Goal: Check status

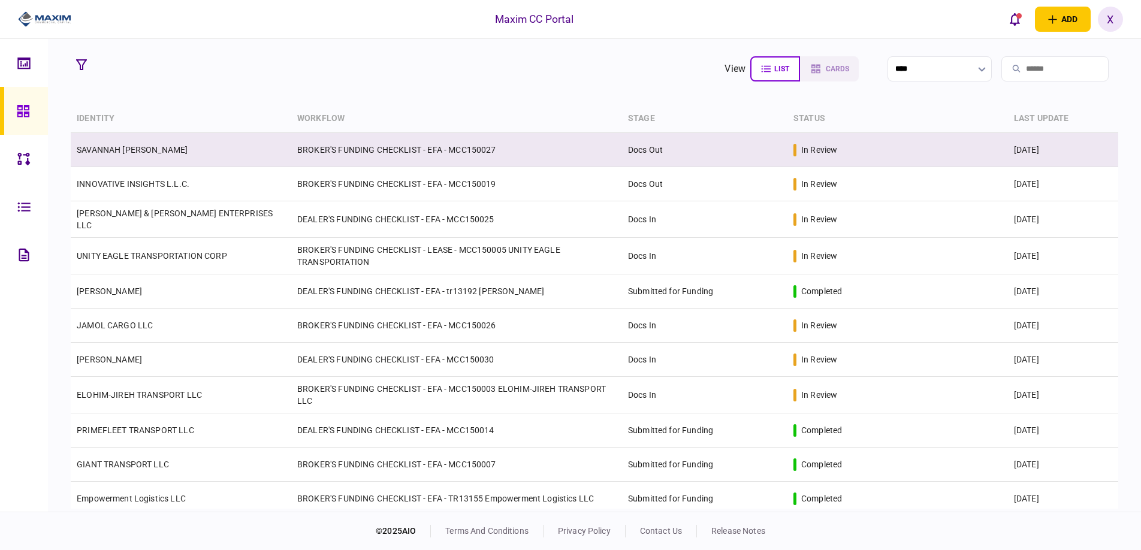
click at [134, 149] on link "SAVANNAH [PERSON_NAME]" at bounding box center [132, 150] width 111 height 10
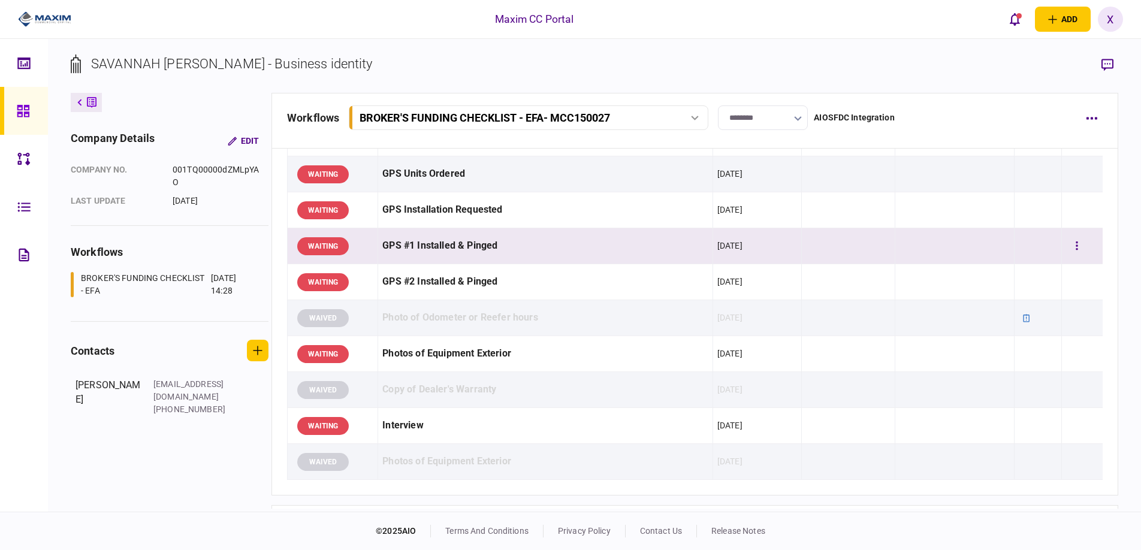
scroll to position [779, 0]
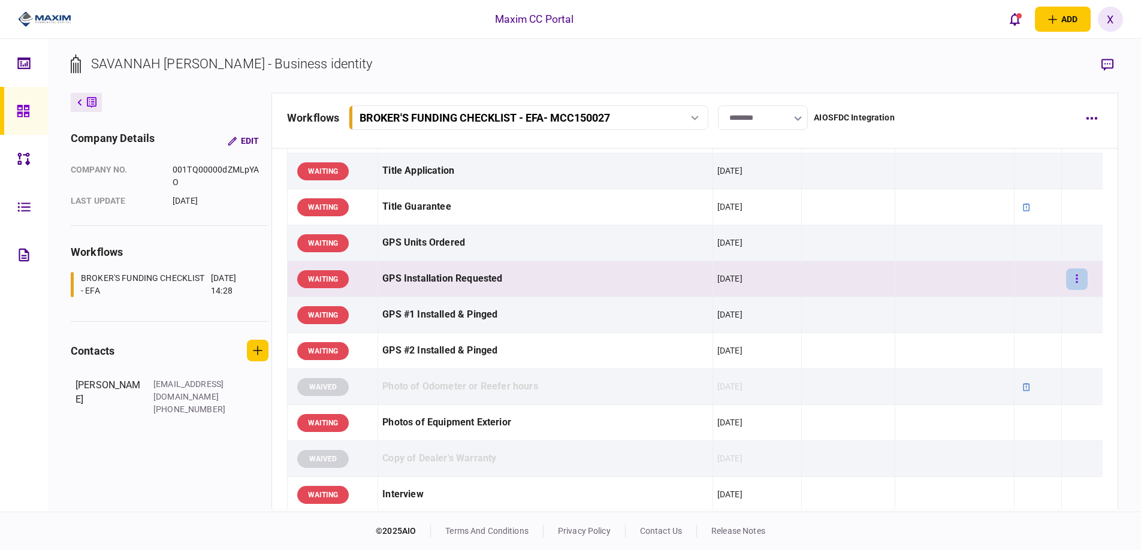
click at [1078, 278] on button "button" at bounding box center [1077, 279] width 22 height 22
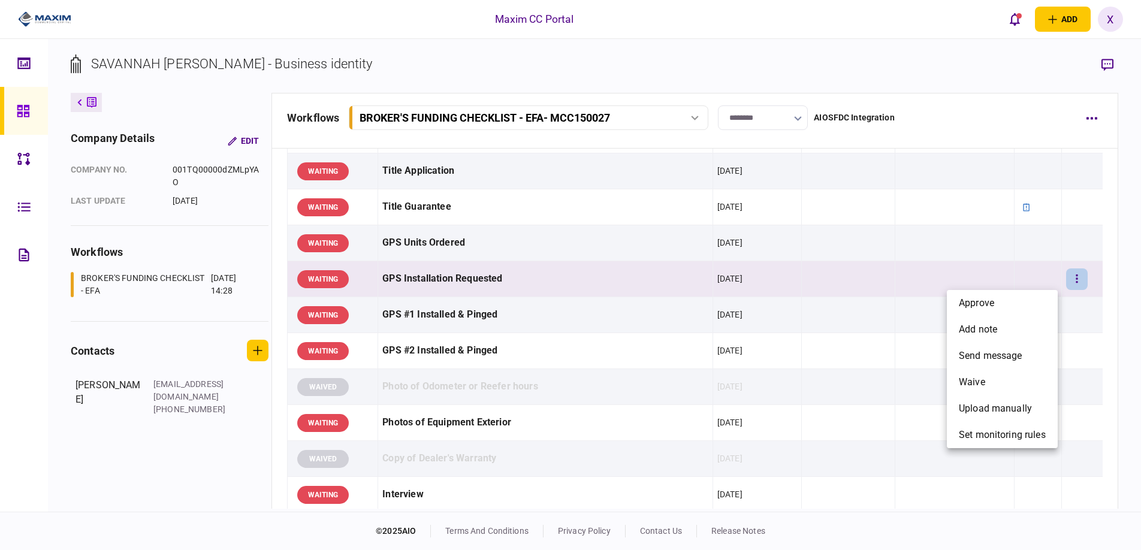
click at [1071, 283] on div at bounding box center [570, 275] width 1141 height 550
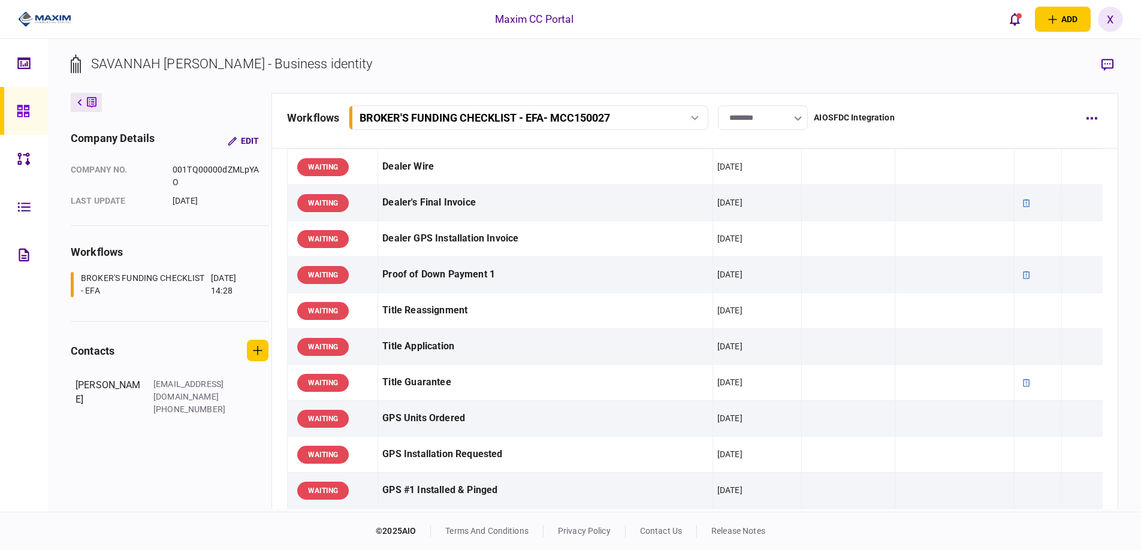
scroll to position [419, 0]
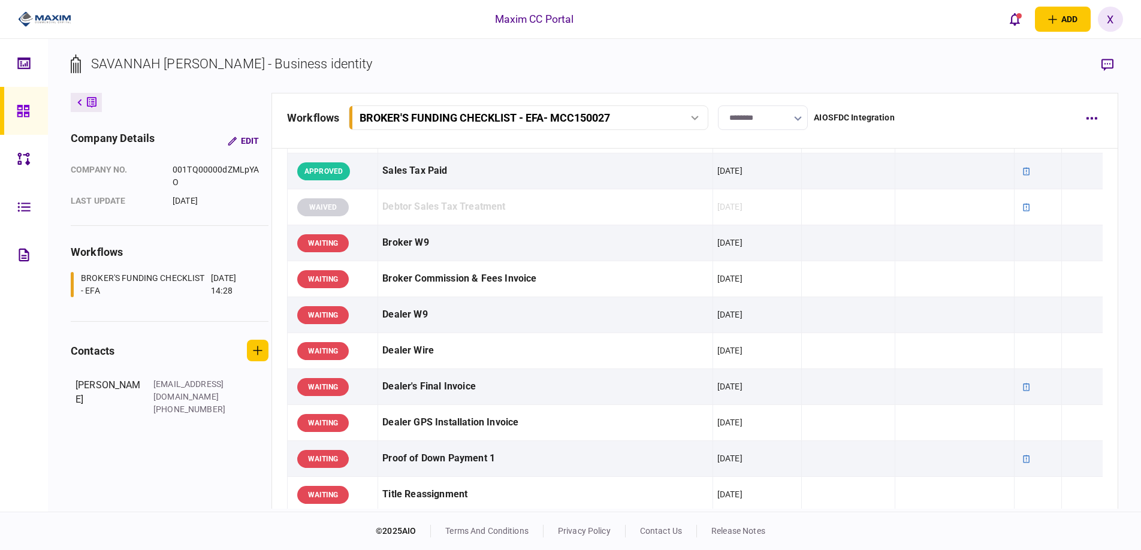
click at [55, 16] on img at bounding box center [44, 19] width 53 height 18
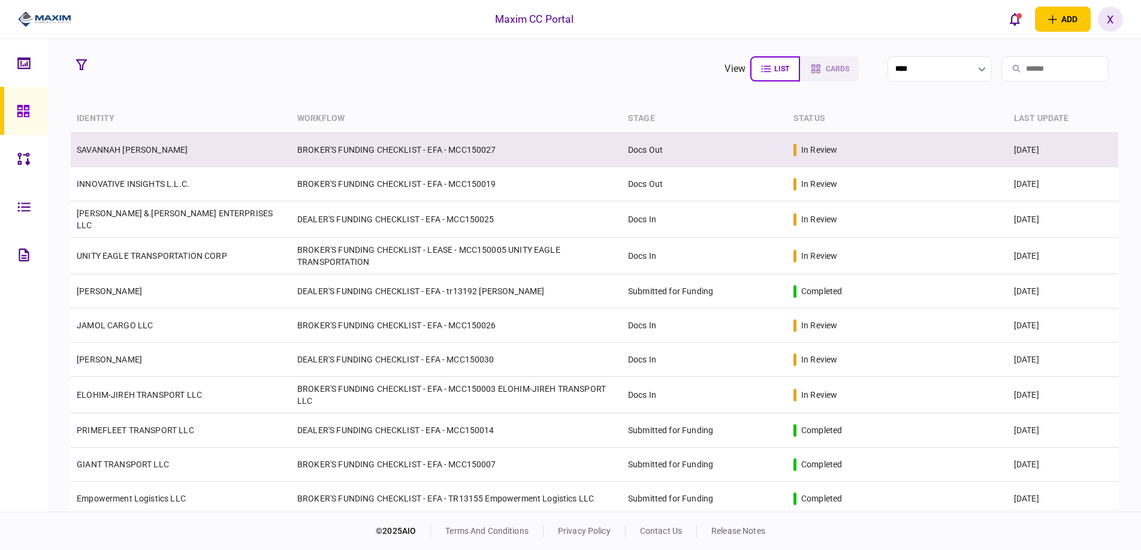
click at [180, 146] on link "SAVANNAH [PERSON_NAME]" at bounding box center [132, 150] width 111 height 10
